Goal: Book appointment/travel/reservation

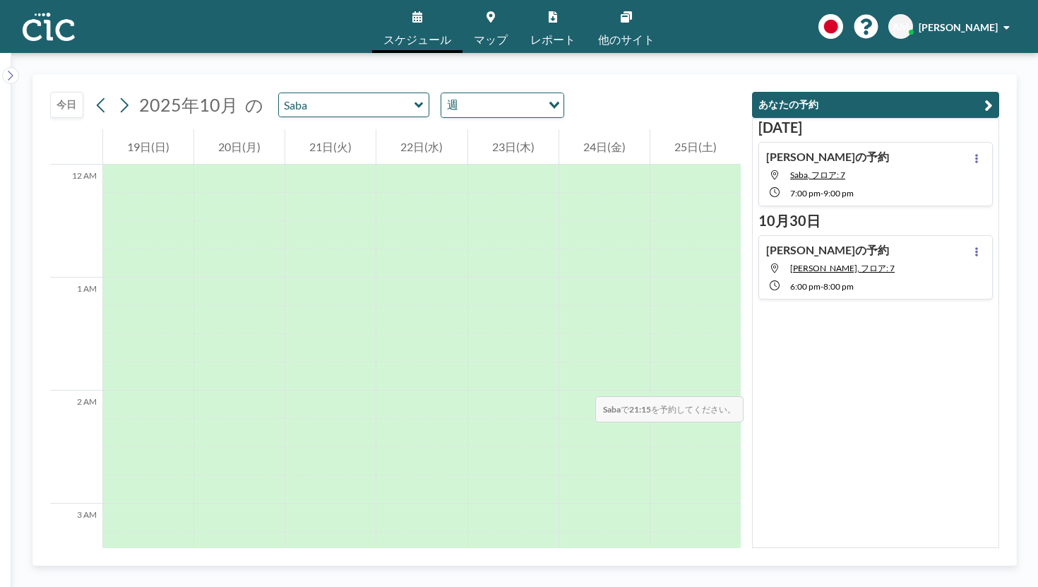
scroll to position [1782, 0]
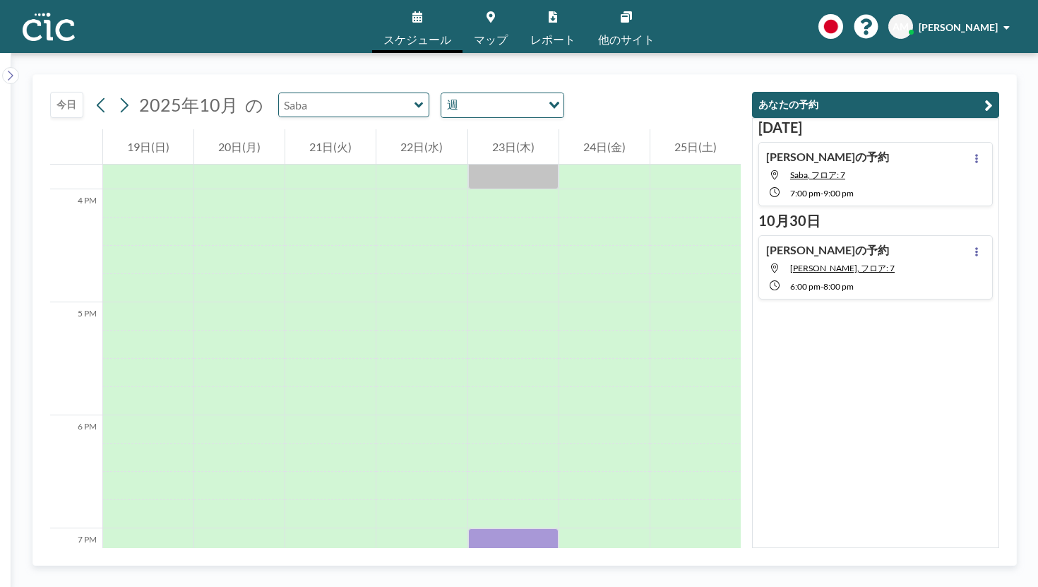
click at [295, 93] on input "text" at bounding box center [347, 104] width 136 height 23
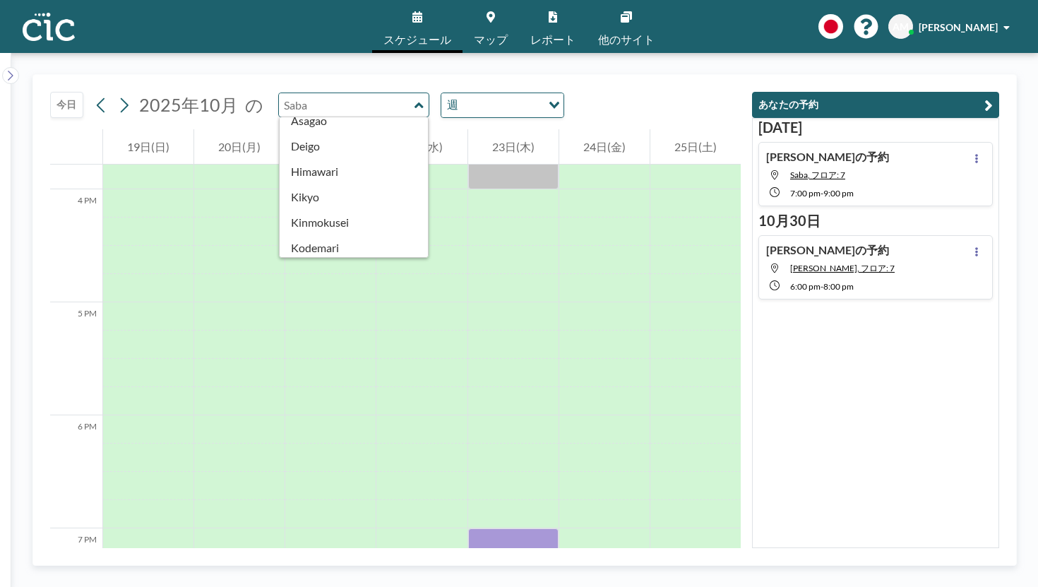
scroll to position [279, 0]
type input "Kikyo"
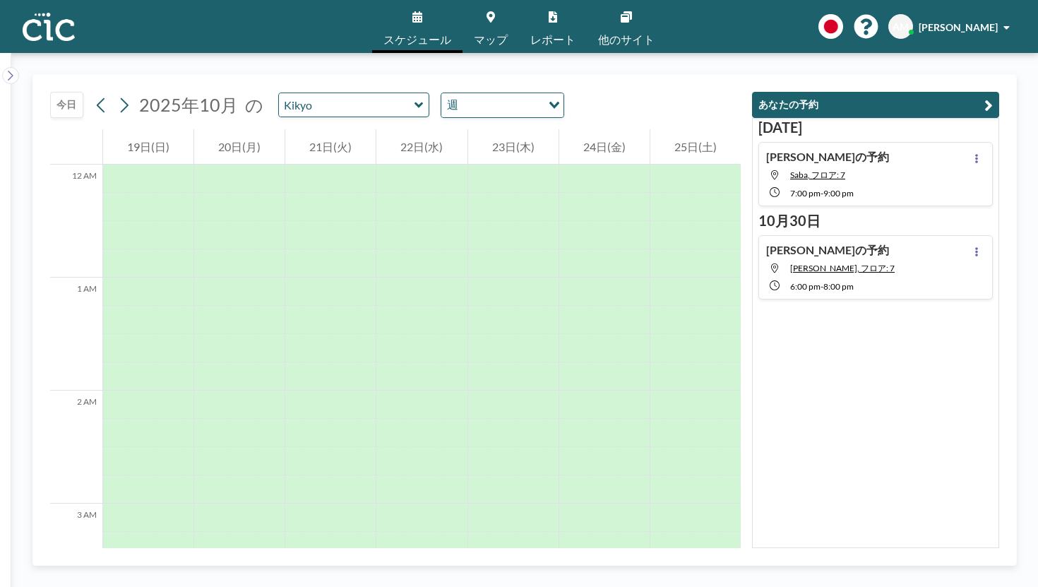
click at [56, 92] on button "今日" at bounding box center [66, 105] width 33 height 26
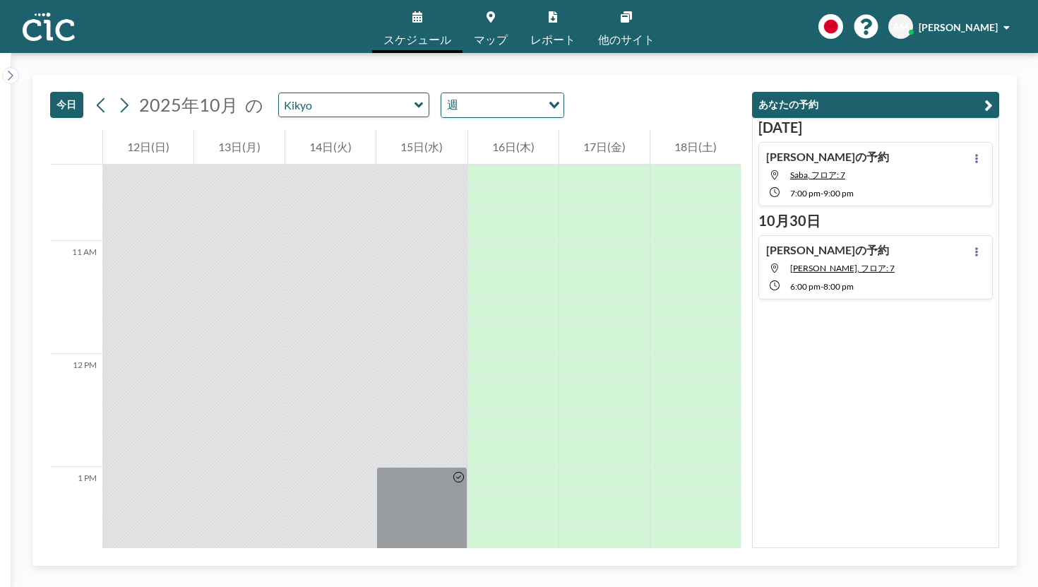
scroll to position [1343, 0]
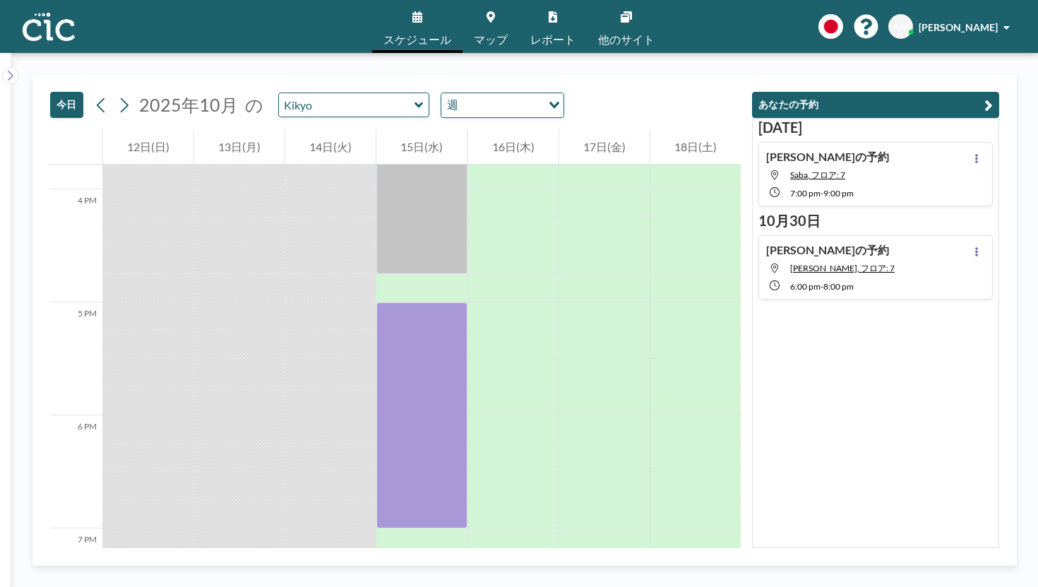
drag, startPoint x: 416, startPoint y: 366, endPoint x: 428, endPoint y: 586, distance: 219.8
click at [428, 586] on div "[DATE] [DATE] の Kikyo 週 Loading... 12 AM 1 AM 2 AM 3 AM 4 AM 5 AM 6 AM 7 AM 8 A…" at bounding box center [524, 320] width 1026 height 534
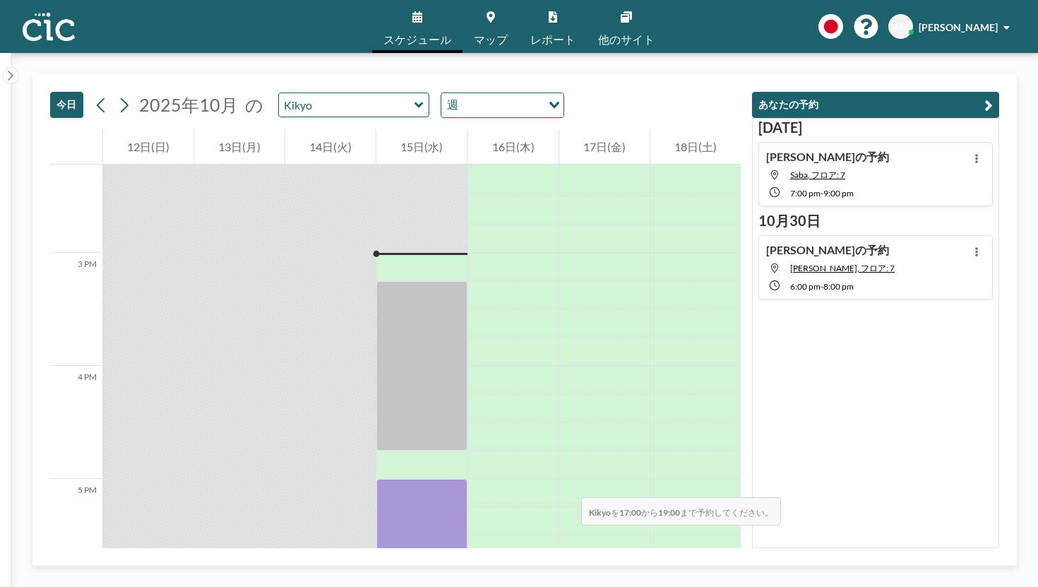
scroll to position [1525, 0]
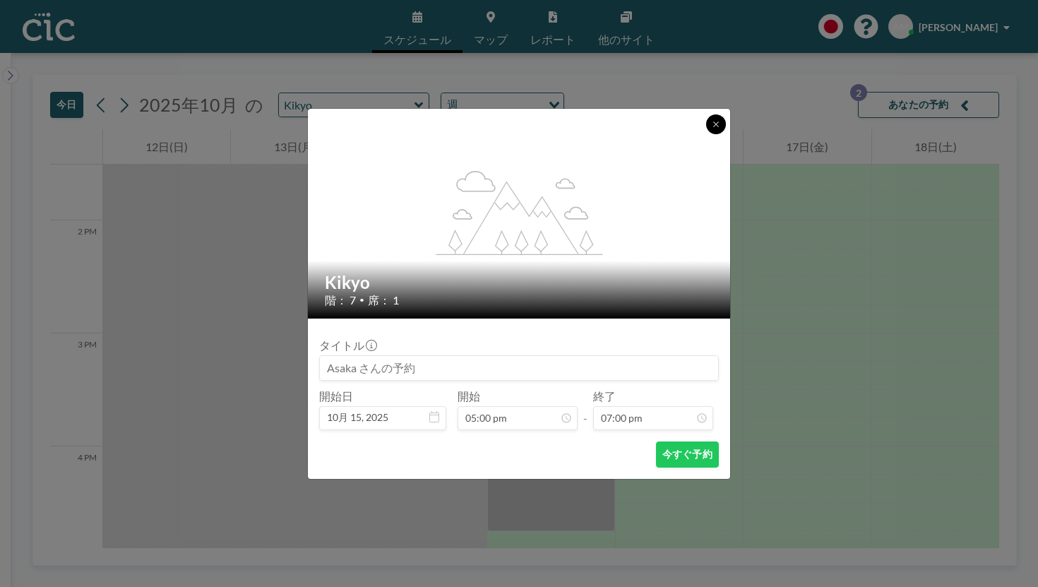
click at [712, 128] on icon at bounding box center [716, 124] width 8 height 8
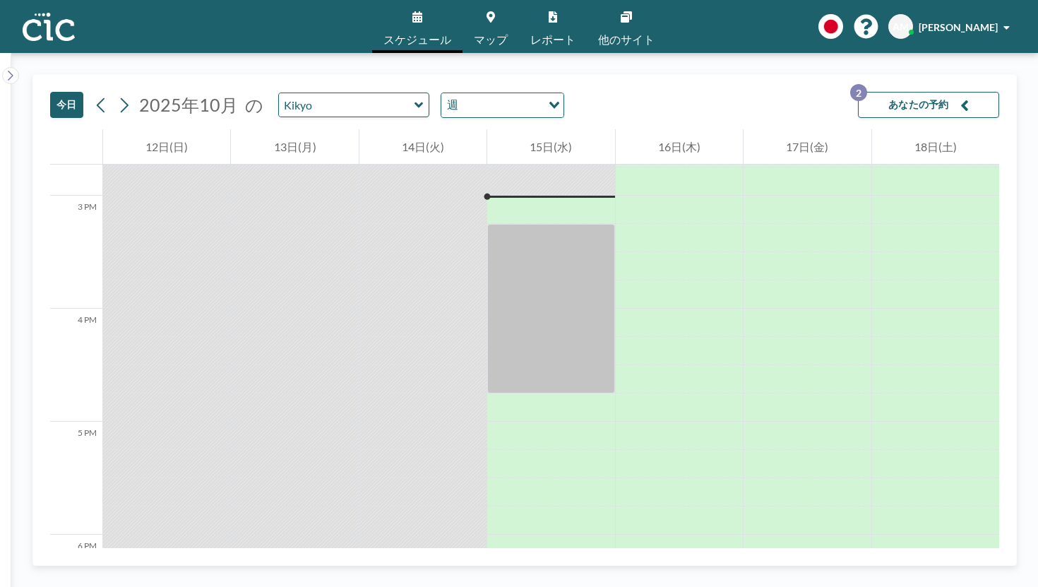
scroll to position [1782, 0]
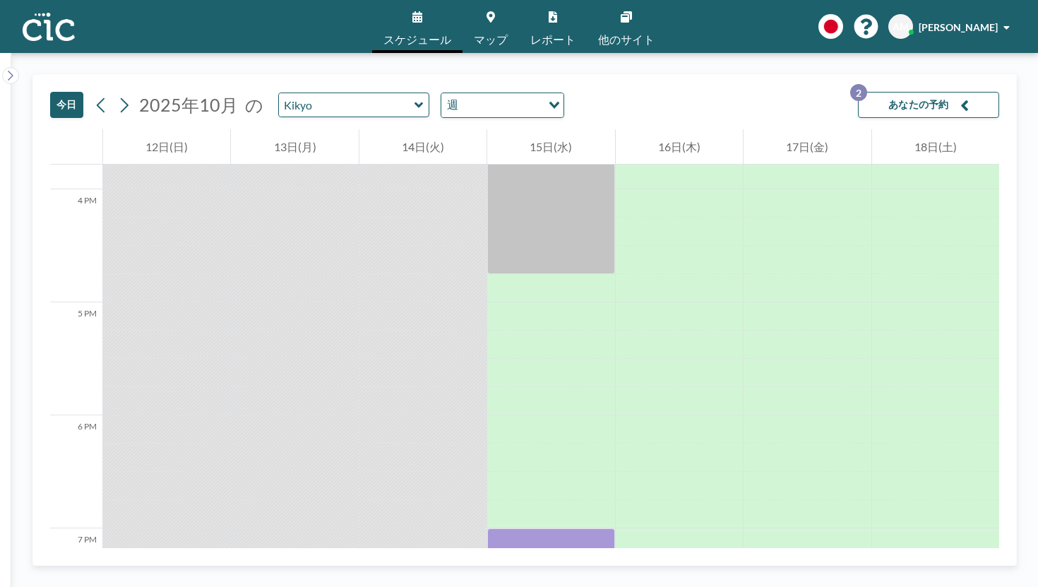
drag, startPoint x: 532, startPoint y: 370, endPoint x: 533, endPoint y: 579, distance: 209.0
click at [533, 579] on div "[DATE] [DATE] の Kikyo 週 Loading... あなたの予約 2 12 AM 1 AM 2 AM 3 AM 4 AM 5 AM 6 AM…" at bounding box center [524, 320] width 1026 height 534
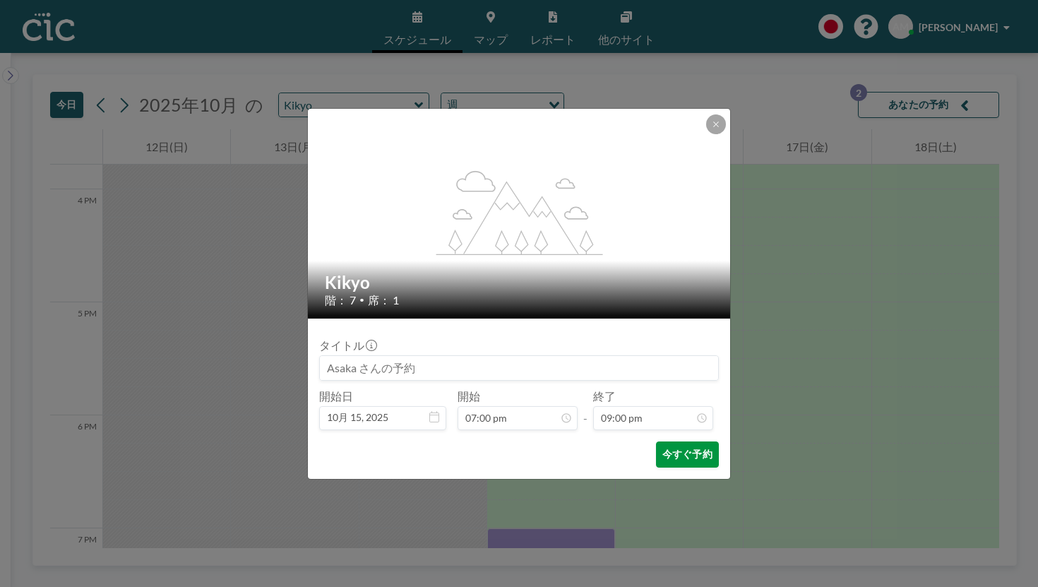
click at [661, 441] on button "今すぐ予約" at bounding box center [687, 454] width 63 height 26
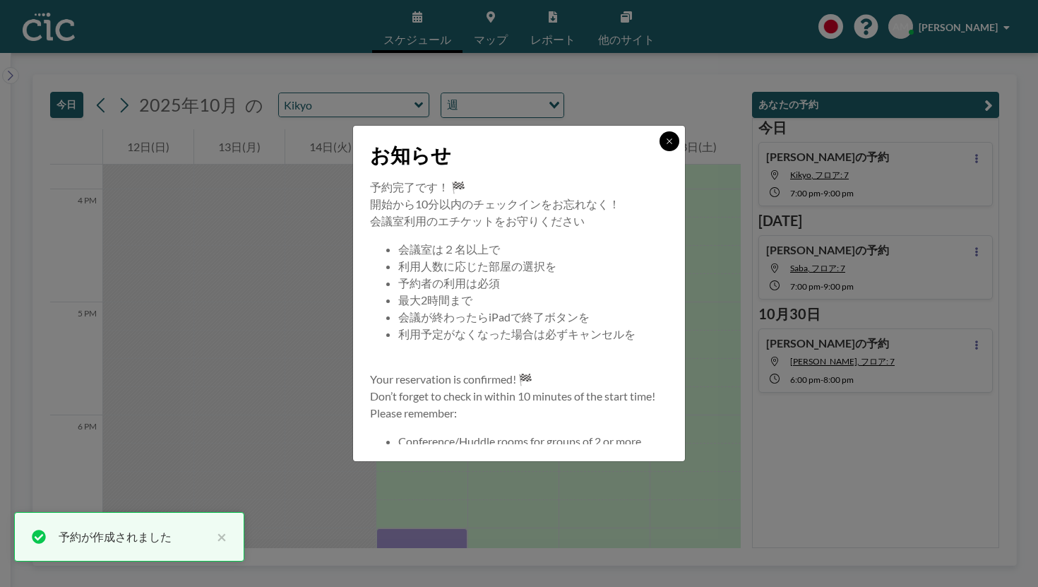
click at [665, 145] on icon at bounding box center [669, 141] width 8 height 8
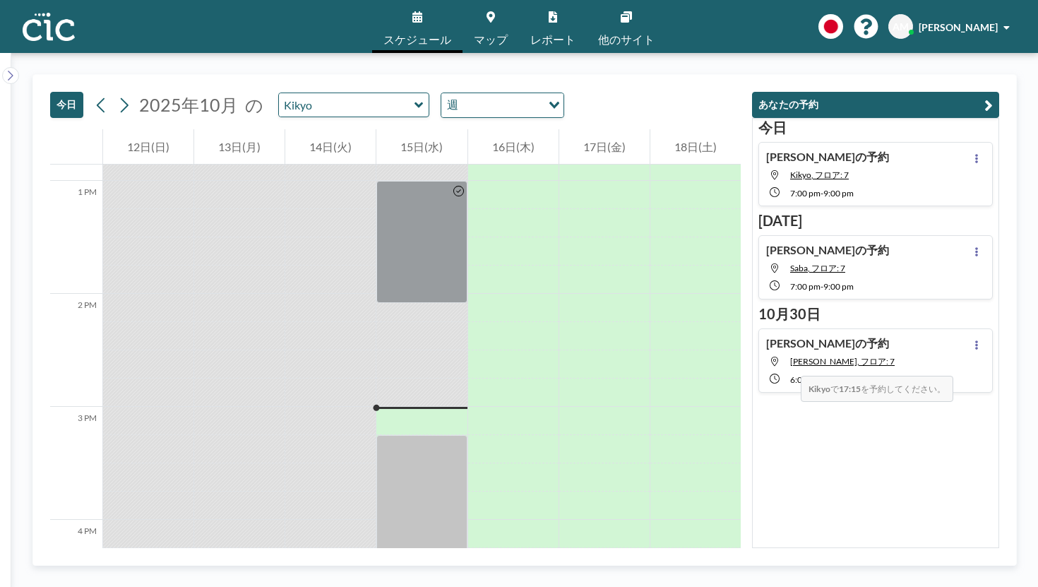
scroll to position [1447, 0]
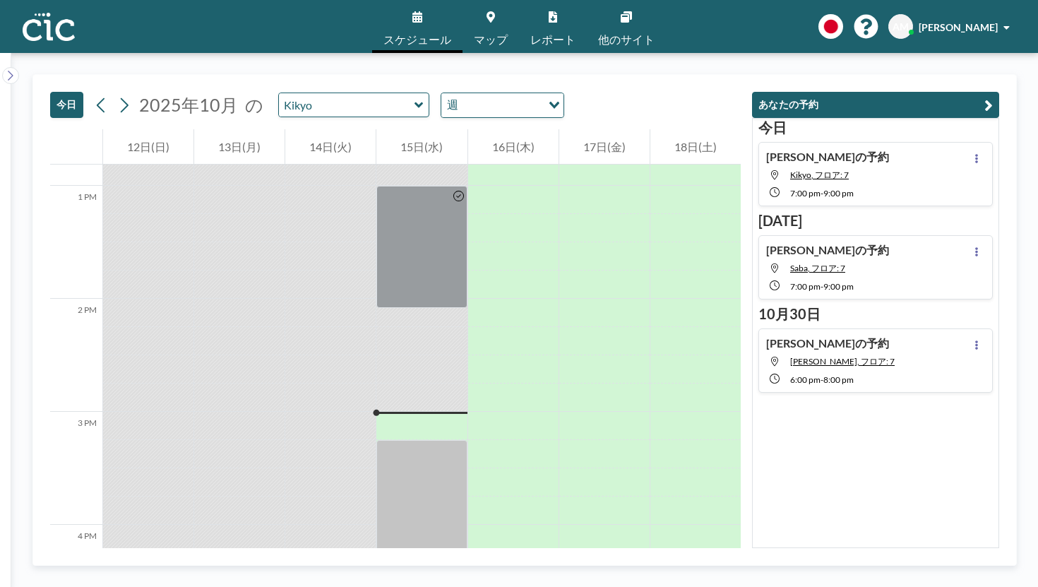
drag, startPoint x: 467, startPoint y: 260, endPoint x: 465, endPoint y: 467, distance: 207.5
click at [465, 467] on div at bounding box center [421, 72] width 90 height 2711
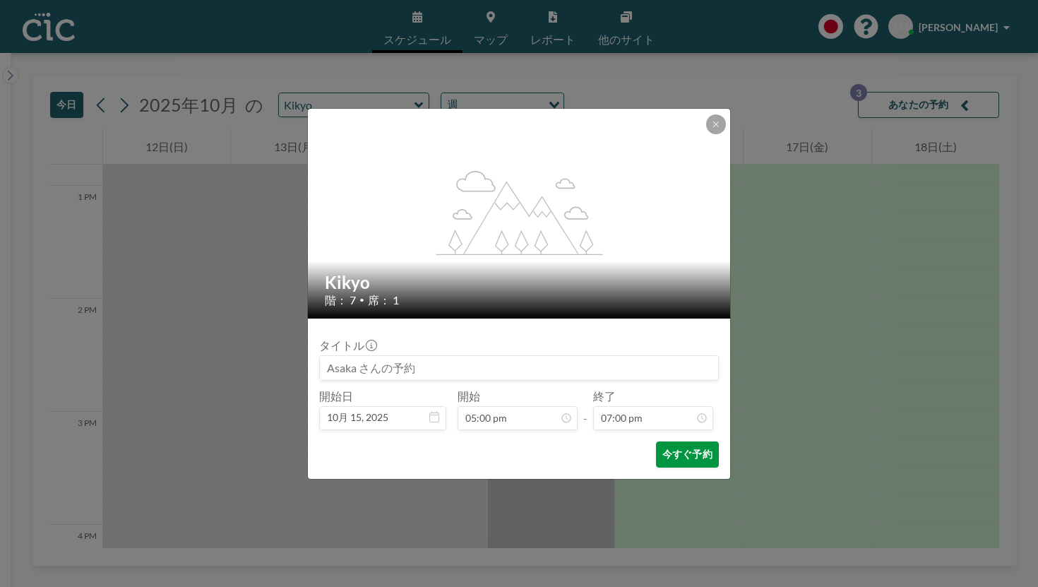
click at [656, 441] on button "今すぐ予約" at bounding box center [687, 454] width 63 height 26
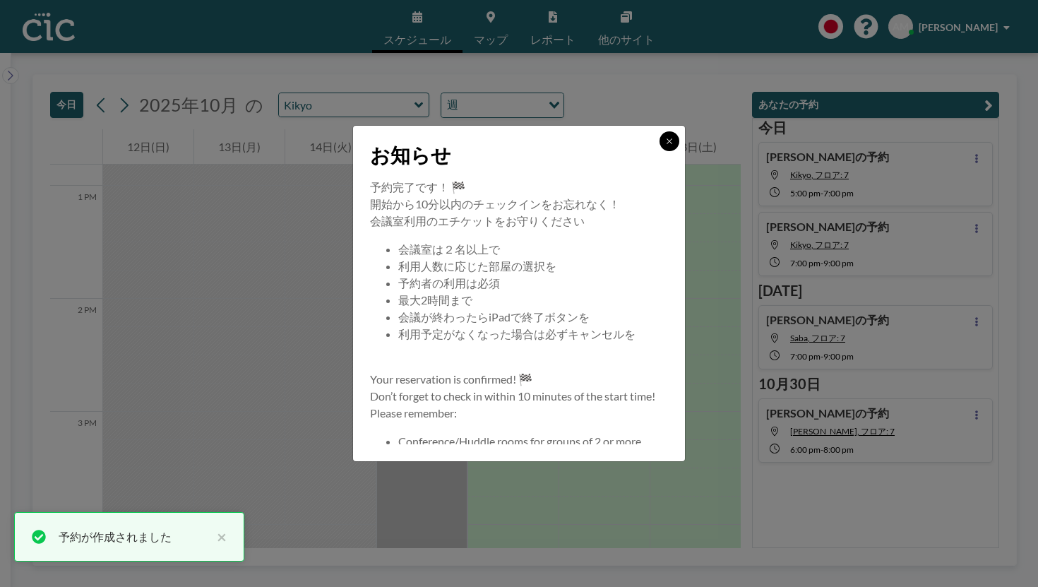
click at [665, 145] on icon at bounding box center [669, 141] width 8 height 8
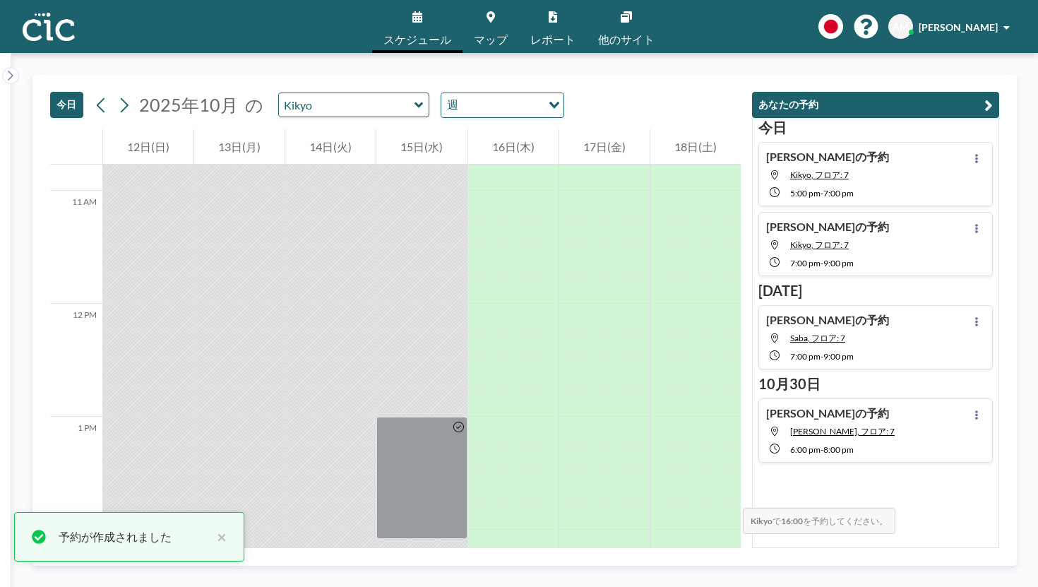
scroll to position [1210, 0]
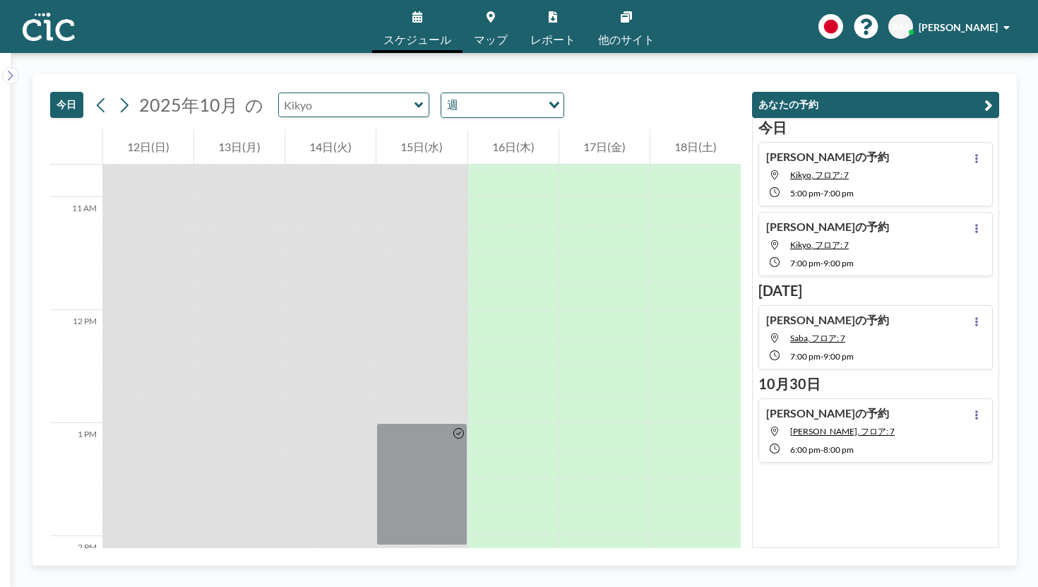
click at [305, 93] on input "text" at bounding box center [347, 104] width 136 height 23
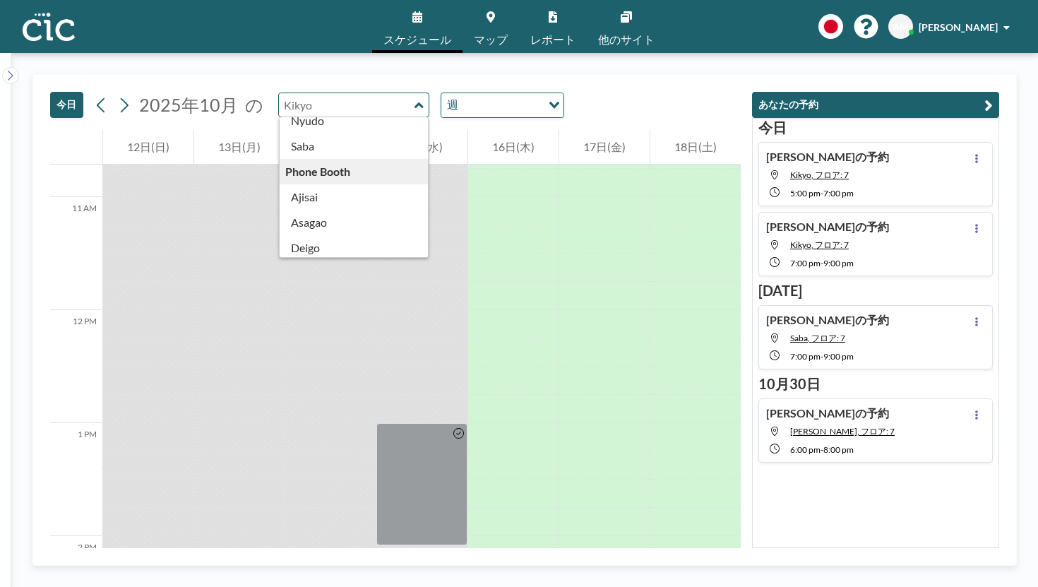
scroll to position [220, 0]
type input "Deigo"
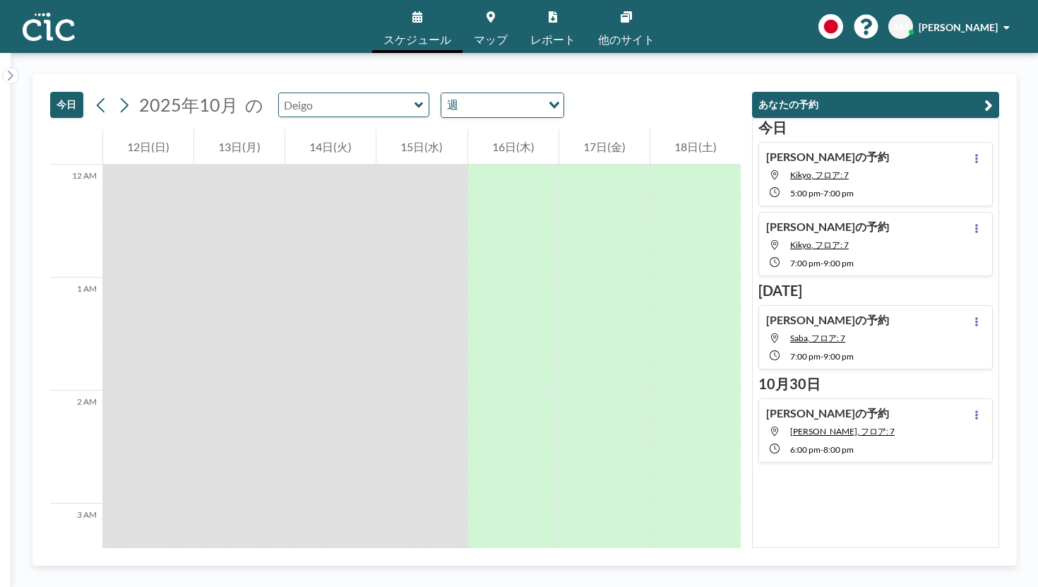
click at [300, 93] on input "text" at bounding box center [347, 104] width 136 height 23
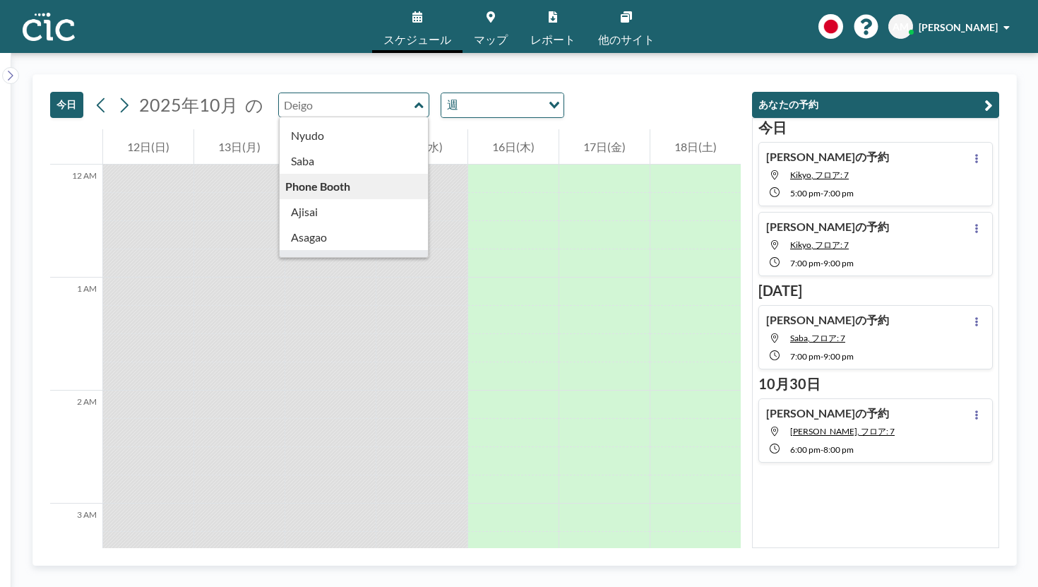
scroll to position [232, 0]
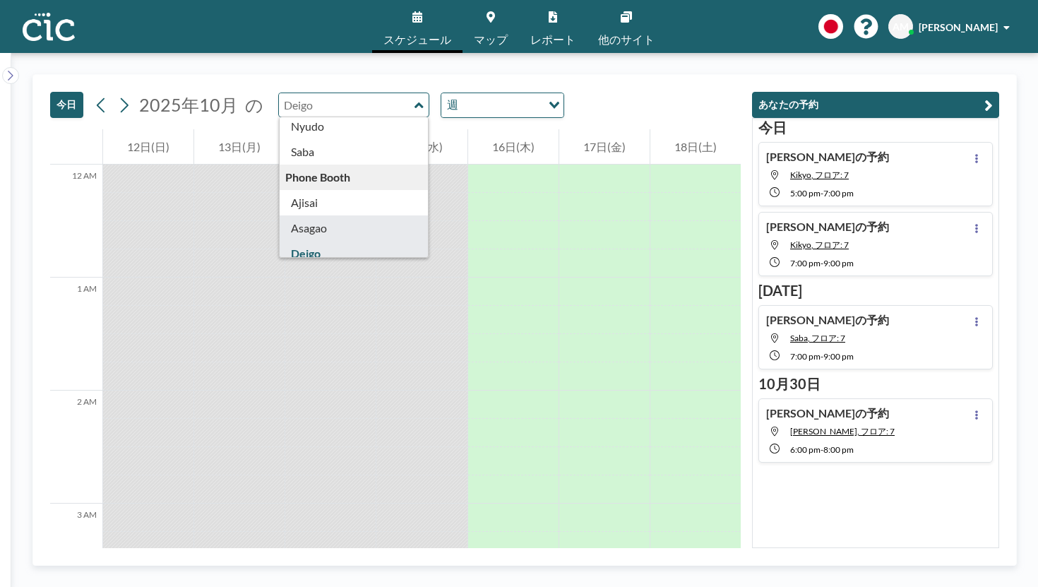
type input "Asagao"
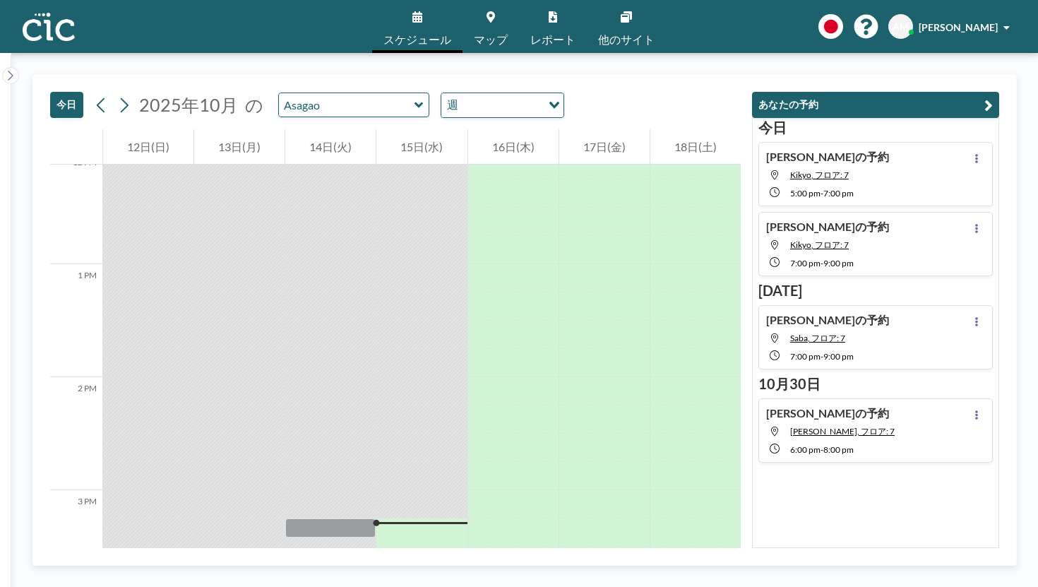
scroll to position [1369, 0]
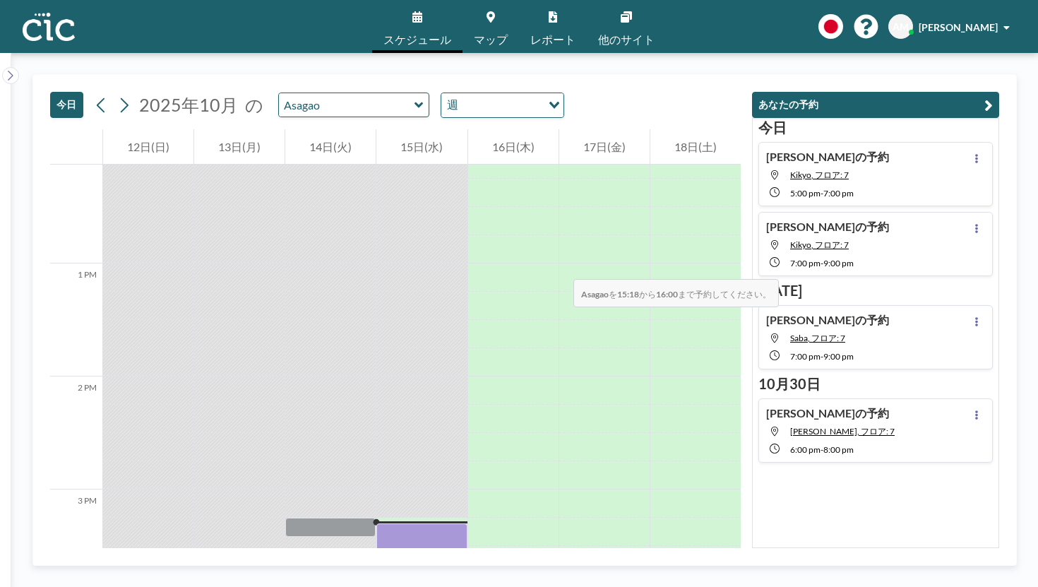
click at [452, 523] on div at bounding box center [421, 561] width 90 height 77
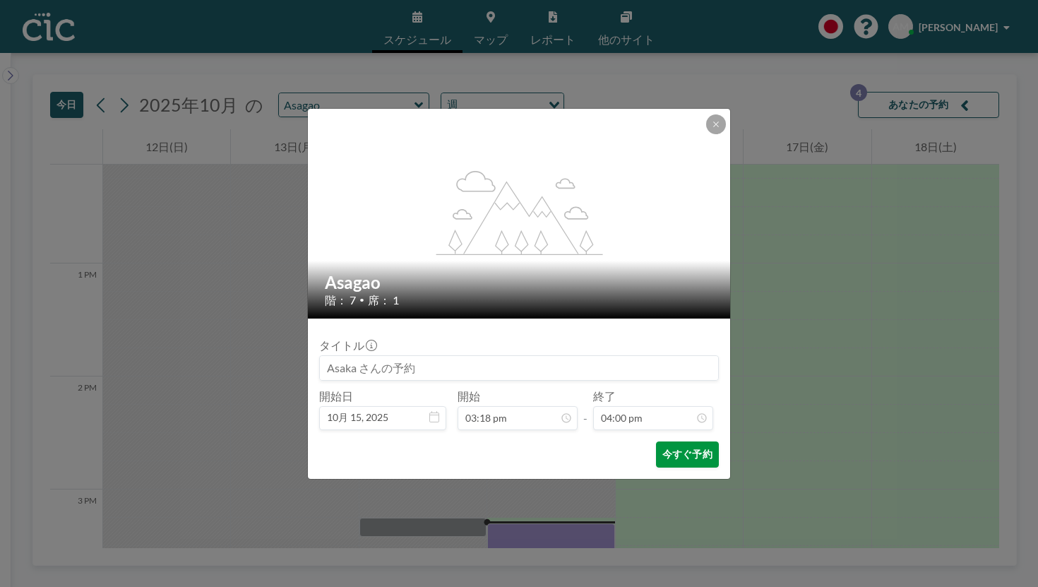
click at [656, 441] on button "今すぐ予約" at bounding box center [687, 454] width 63 height 26
